Goal: Transaction & Acquisition: Purchase product/service

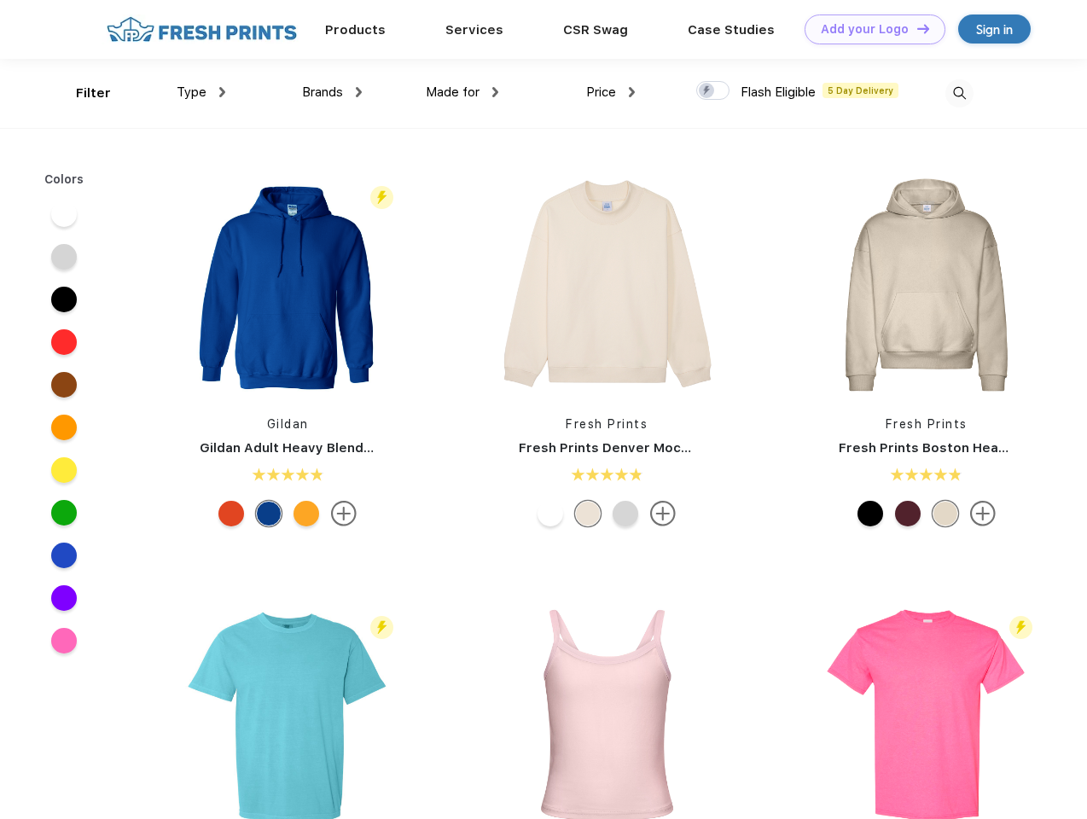
click at [869, 29] on link "Add your Logo Design Tool" at bounding box center [875, 30] width 141 height 30
click at [0, 0] on div "Design Tool" at bounding box center [0, 0] width 0 height 0
click at [916, 28] on link "Add your Logo Design Tool" at bounding box center [875, 30] width 141 height 30
click at [82, 93] on div "Filter" at bounding box center [93, 94] width 35 height 20
click at [201, 92] on span "Type" at bounding box center [192, 91] width 30 height 15
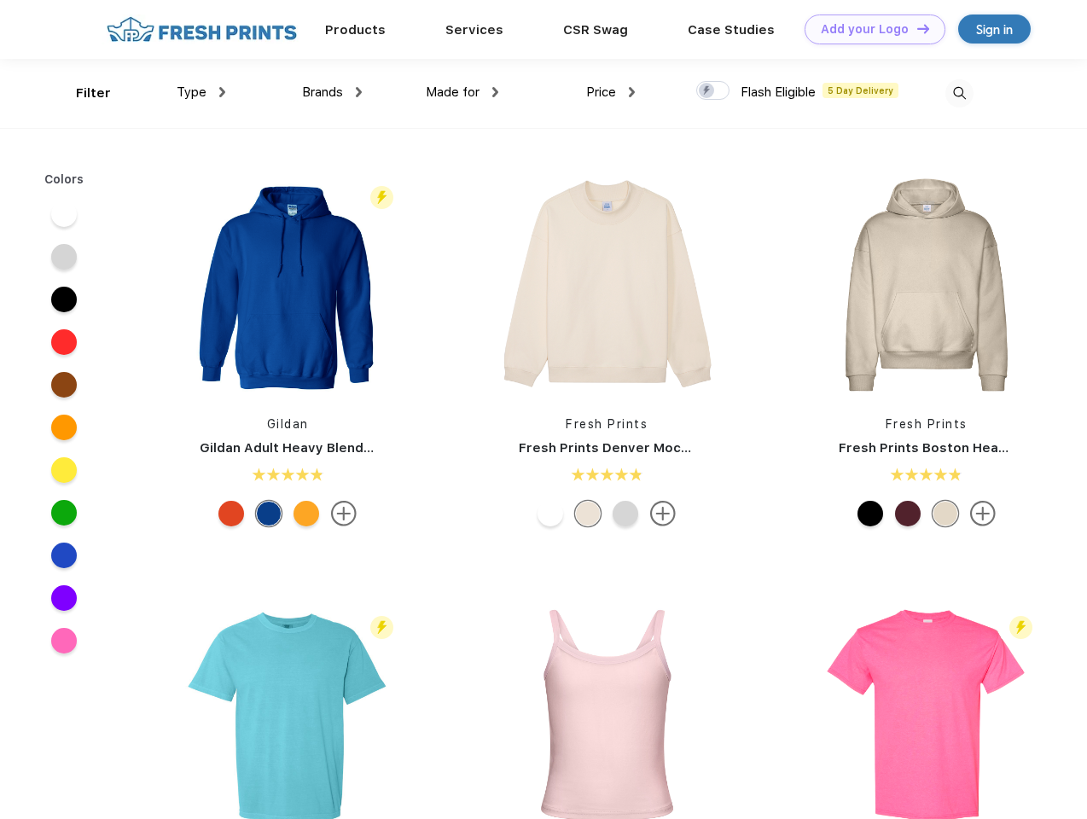
click at [332, 92] on span "Brands" at bounding box center [322, 91] width 41 height 15
click at [462, 92] on span "Made for" at bounding box center [453, 91] width 54 height 15
click at [611, 92] on span "Price" at bounding box center [601, 91] width 30 height 15
click at [713, 91] on div at bounding box center [712, 90] width 33 height 19
click at [707, 91] on input "checkbox" at bounding box center [701, 85] width 11 height 11
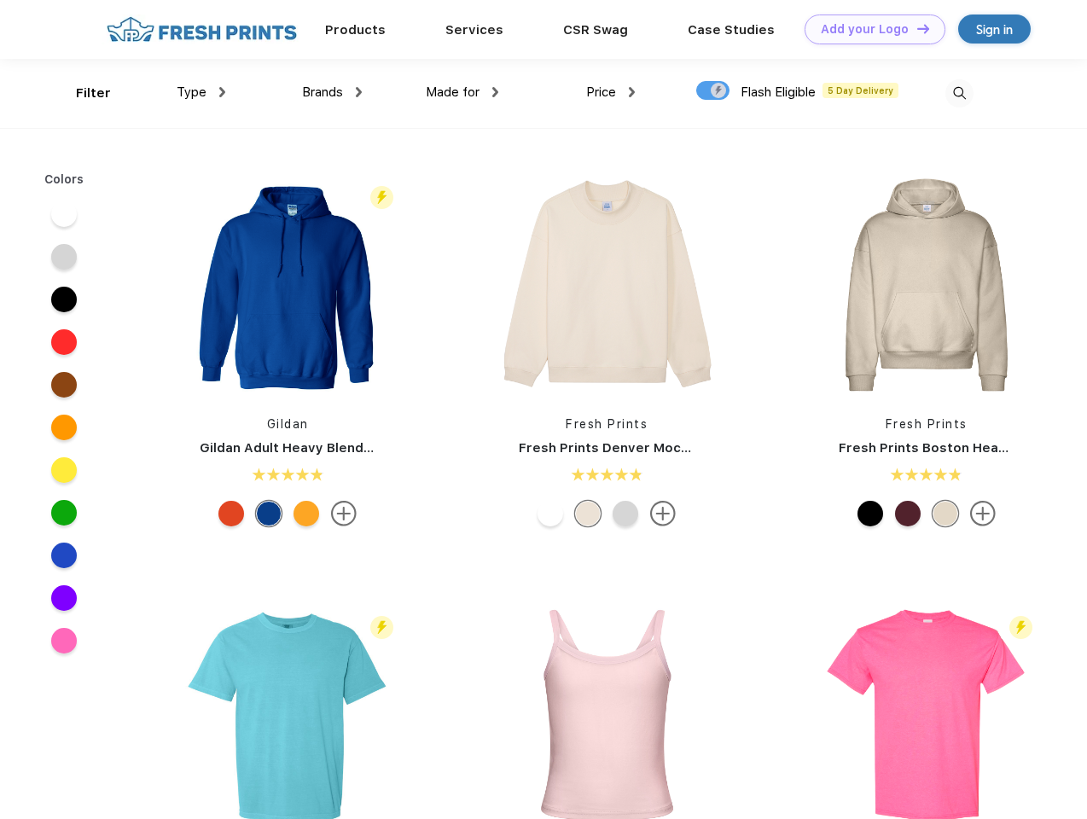
click at [959, 93] on img at bounding box center [959, 93] width 28 height 28
